Goal: Task Accomplishment & Management: Use online tool/utility

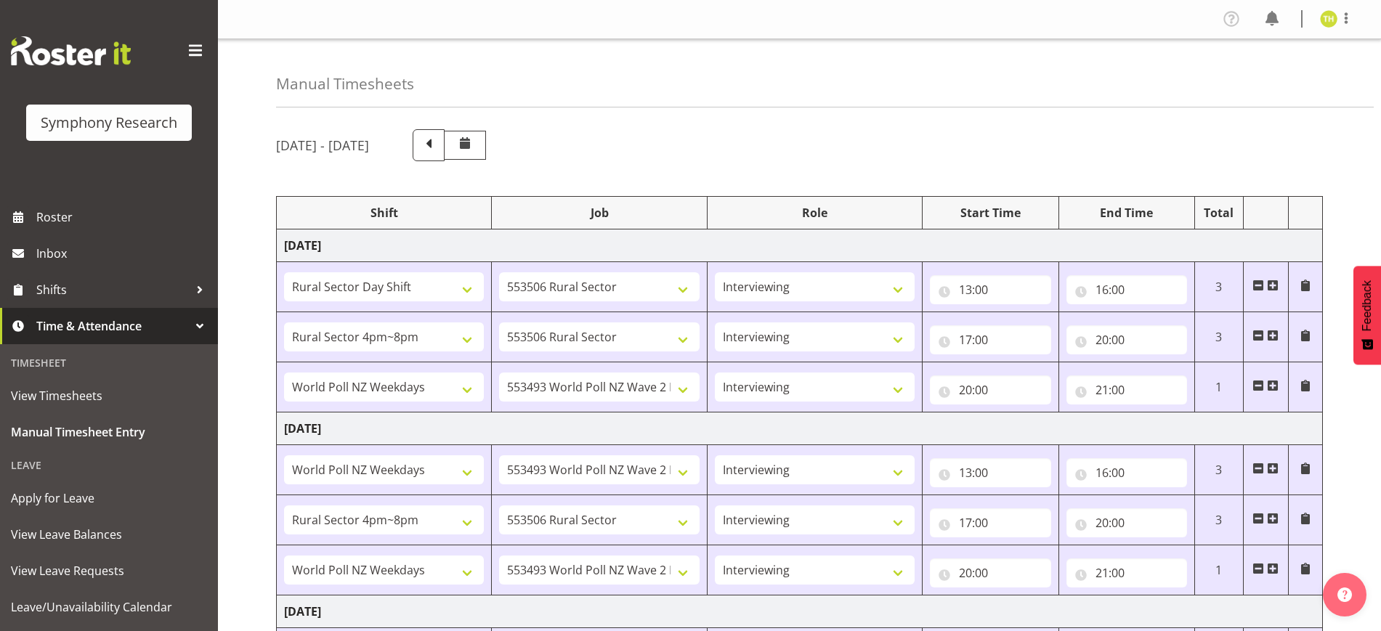
select select "81297"
select select "10587"
select select "47"
select select "81298"
select select "10587"
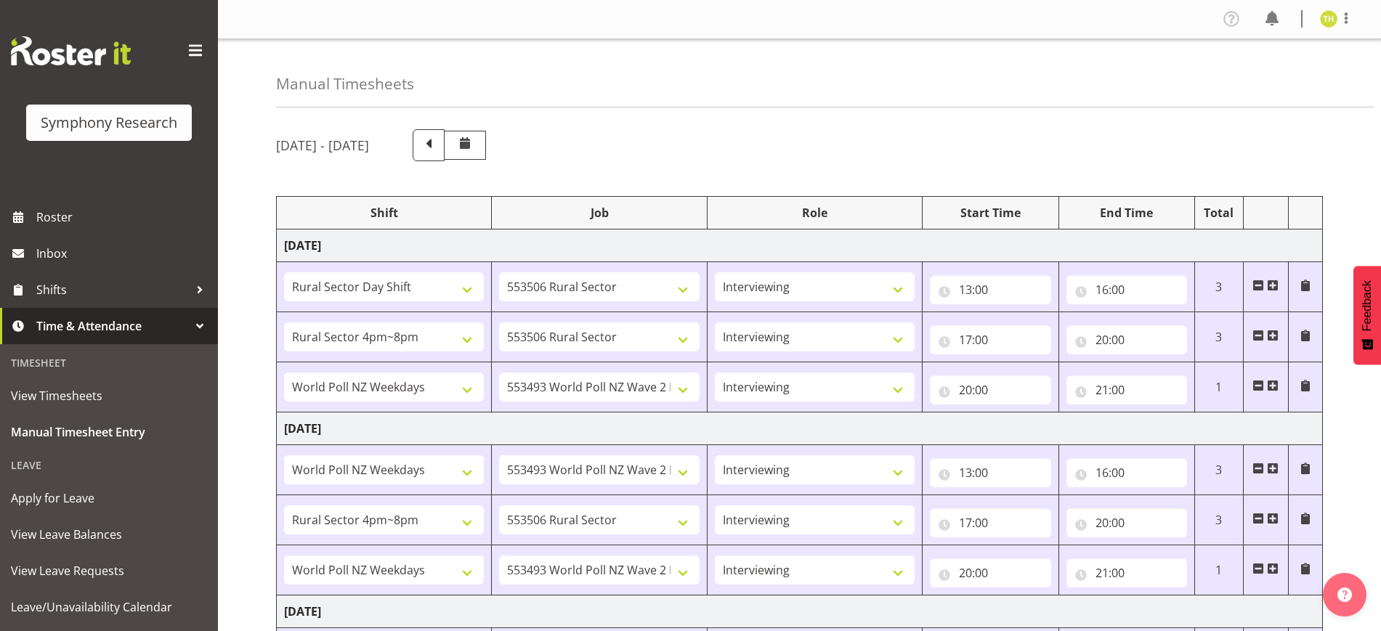
select select "47"
select select "41604"
select select "10527"
select select "47"
select select "41604"
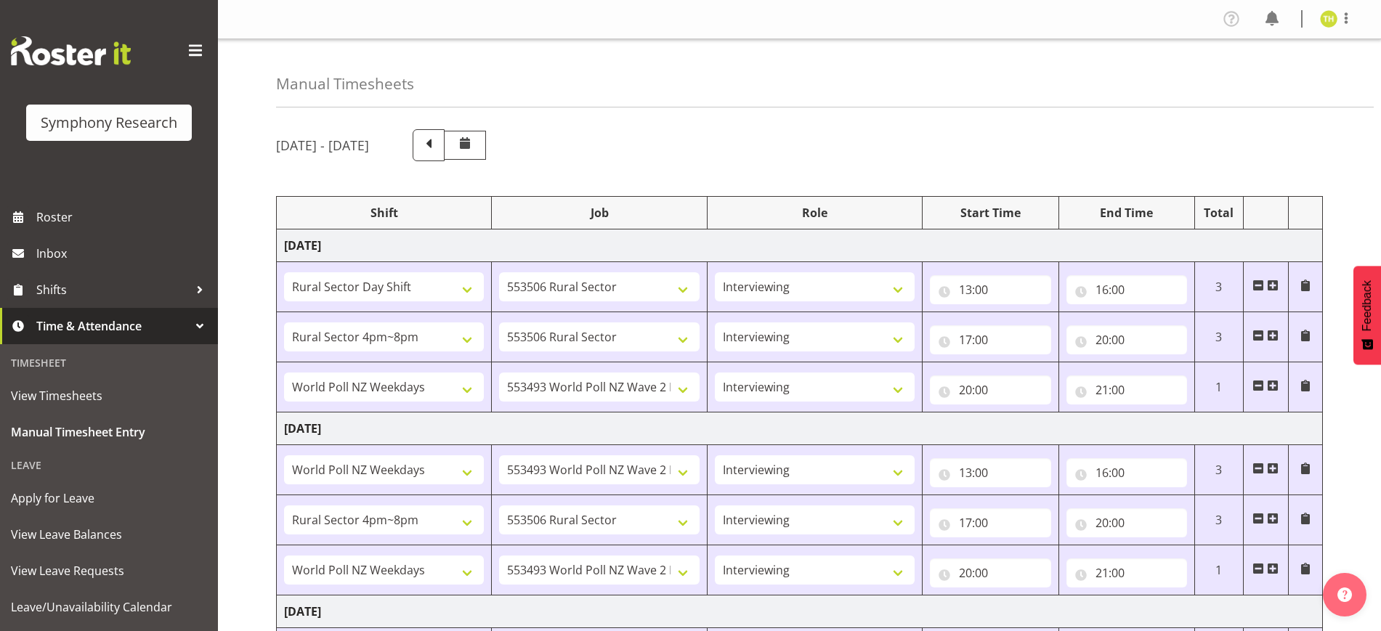
select select "10527"
select select "47"
select select "81298"
select select "10587"
select select "47"
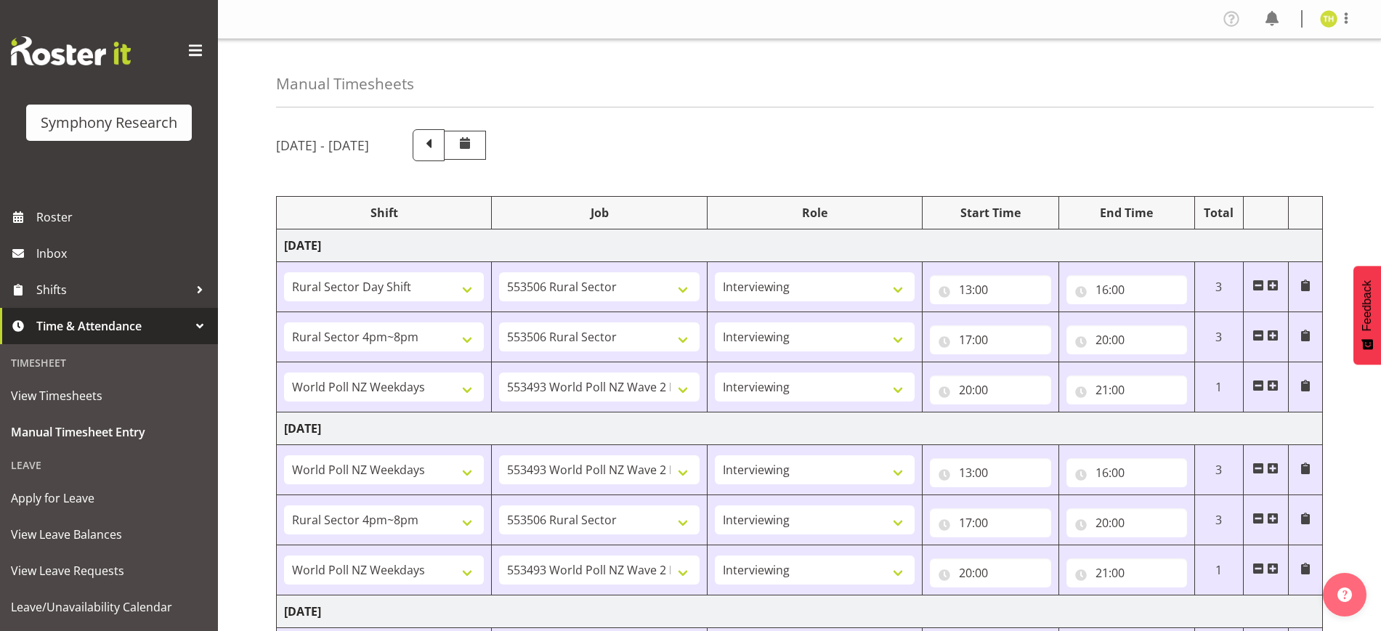
select select "41604"
select select "10527"
select select "47"
select select "81297"
select select "10587"
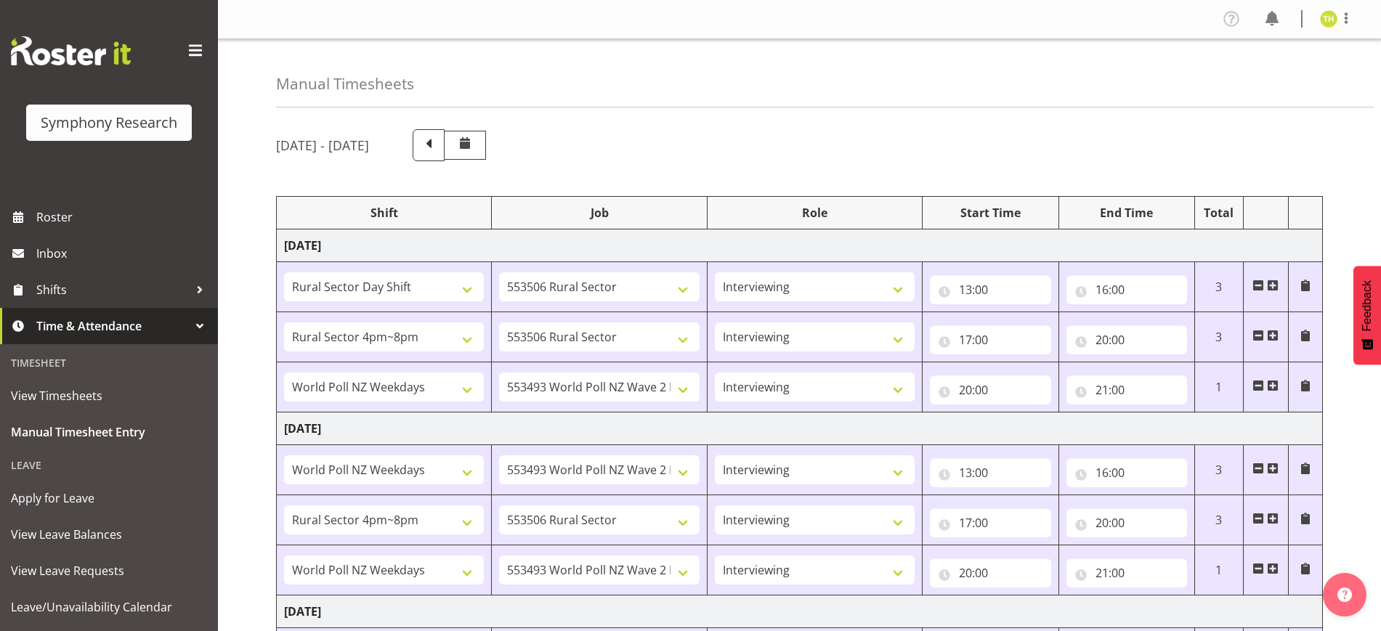
select select "47"
select select "81298"
select select "10587"
select select "47"
select select "41604"
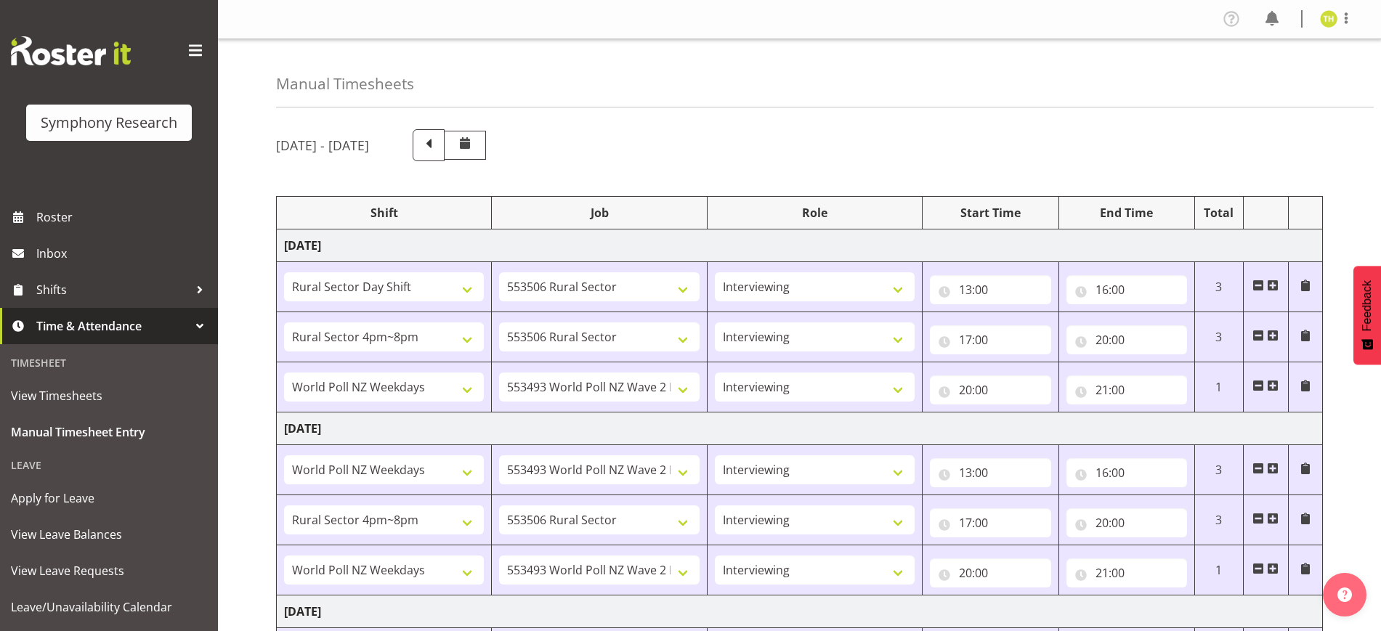
select select "10527"
select select "47"
